Goal: Information Seeking & Learning: Check status

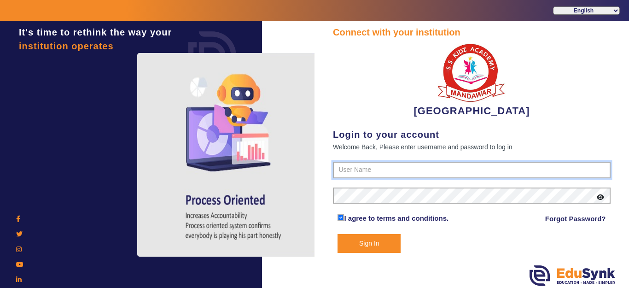
type input "9928895959"
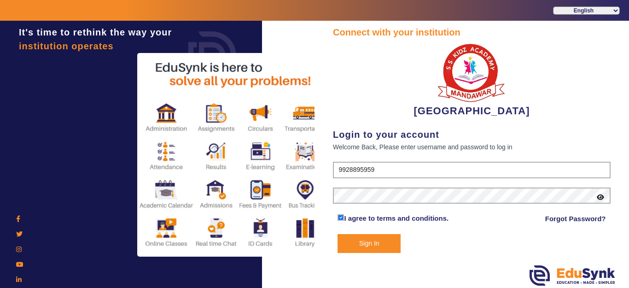
click at [375, 243] on button "Sign In" at bounding box center [368, 243] width 63 height 19
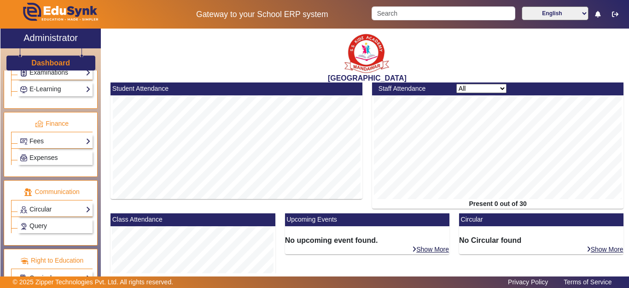
scroll to position [455, 0]
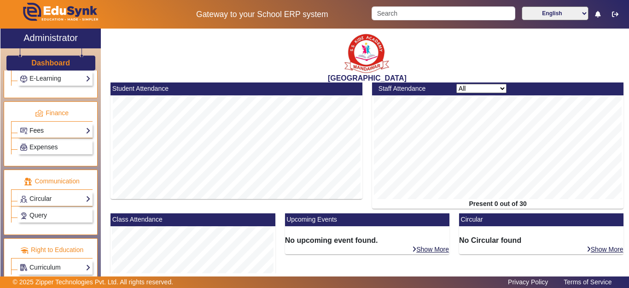
click at [41, 130] on link "Fees" at bounding box center [55, 130] width 71 height 11
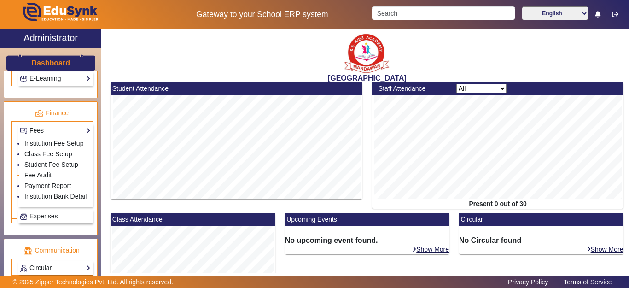
click at [36, 179] on link "Fee Audit" at bounding box center [37, 174] width 27 height 7
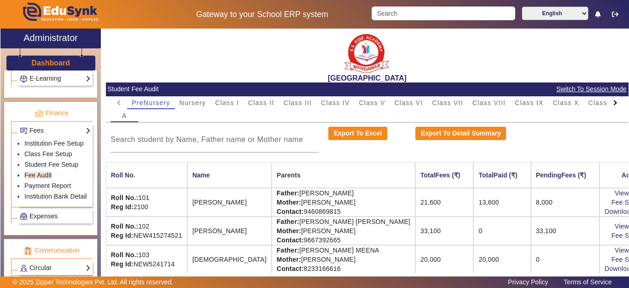
click at [608, 104] on div at bounding box center [615, 102] width 17 height 13
click at [608, 104] on mat-tab-header "PreNursery Nursery Class I Class II Class III Class IV Class V Class VI Class V…" at bounding box center [366, 102] width 513 height 13
drag, startPoint x: 556, startPoint y: 100, endPoint x: 340, endPoint y: 151, distance: 222.8
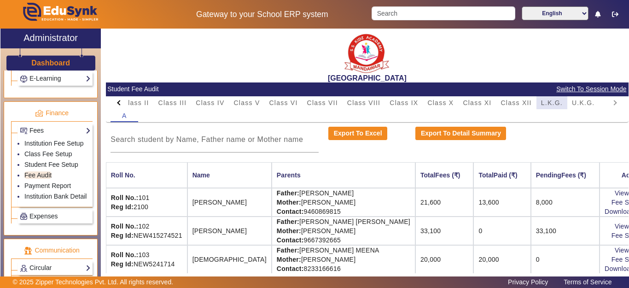
click at [556, 100] on span "L.K.G." at bounding box center [552, 102] width 22 height 6
click at [203, 139] on input at bounding box center [214, 139] width 208 height 11
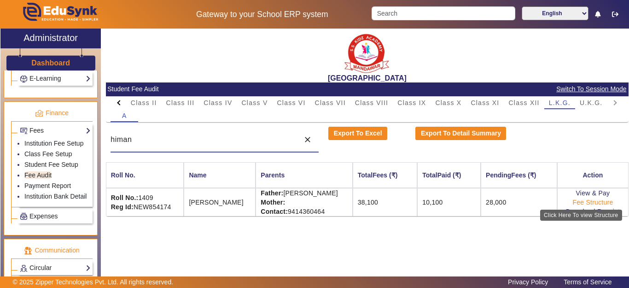
type input "himan"
click at [584, 199] on link "Fee Structure" at bounding box center [592, 201] width 41 height 7
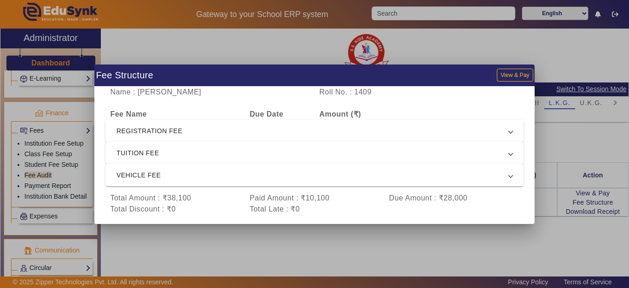
drag, startPoint x: 175, startPoint y: 181, endPoint x: 230, endPoint y: 179, distance: 54.8
click at [176, 181] on mat-expansion-panel-header "VEHICLE FEE" at bounding box center [314, 175] width 418 height 22
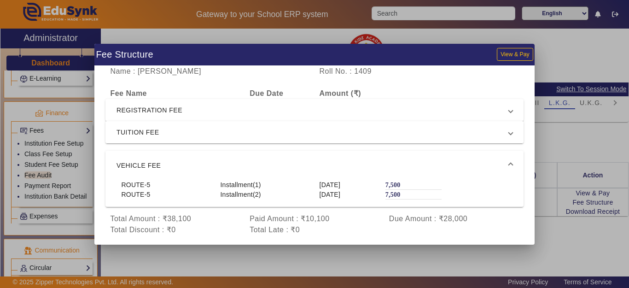
click at [176, 139] on mat-expansion-panel-header "TUITION FEE" at bounding box center [314, 132] width 418 height 22
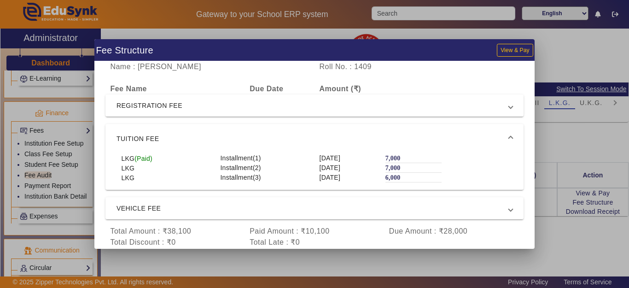
click at [574, 236] on div at bounding box center [314, 144] width 629 height 288
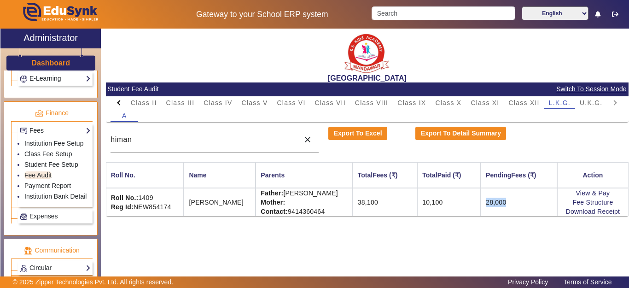
drag, startPoint x: 517, startPoint y: 202, endPoint x: 449, endPoint y: 205, distance: 68.2
click at [449, 205] on tr "Roll No.: 1409 Reg Id: NEW854174 [PERSON_NAME] Father: [PERSON_NAME] Mother: Co…" at bounding box center [367, 202] width 522 height 28
click at [493, 276] on div "© 2025 Zipper Technologies Pvt. Ltd. All rights reserved. Privacy Policy Terms …" at bounding box center [314, 282] width 629 height 12
